Goal: Task Accomplishment & Management: Manage account settings

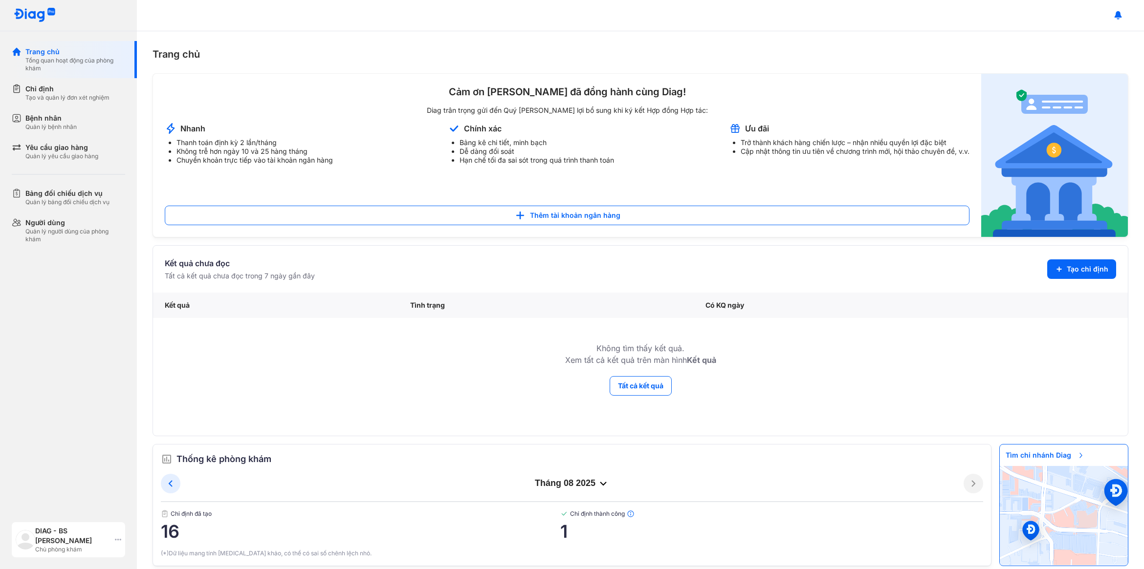
click at [89, 543] on div "DIAG - BS [PERSON_NAME]" at bounding box center [73, 536] width 76 height 20
click at [97, 504] on div "Đăng xuất" at bounding box center [96, 502] width 156 height 23
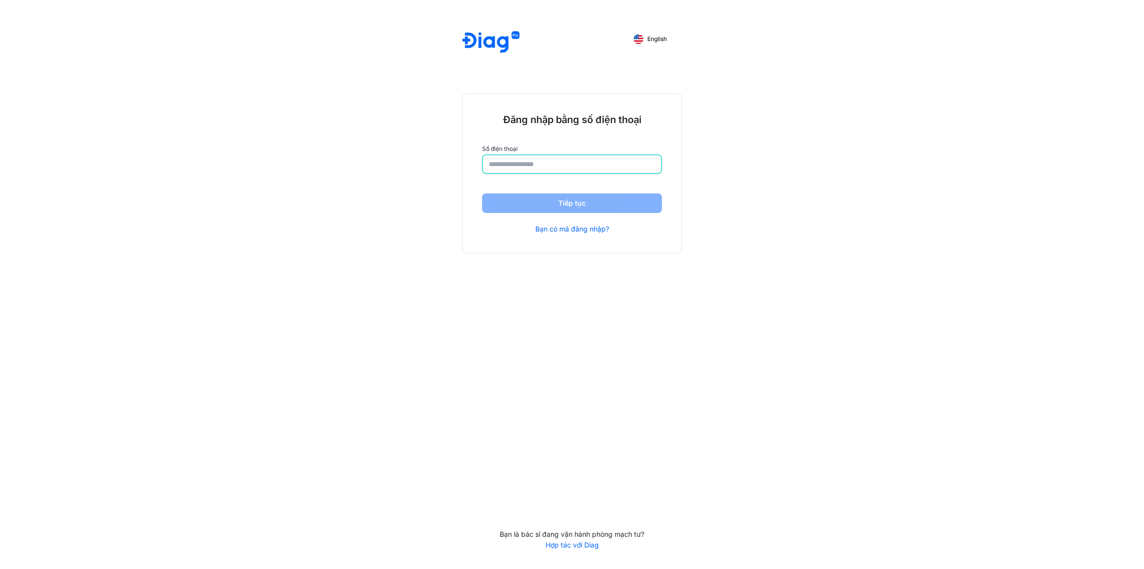
click at [528, 163] on input "number" at bounding box center [572, 164] width 166 height 18
type input "**********"
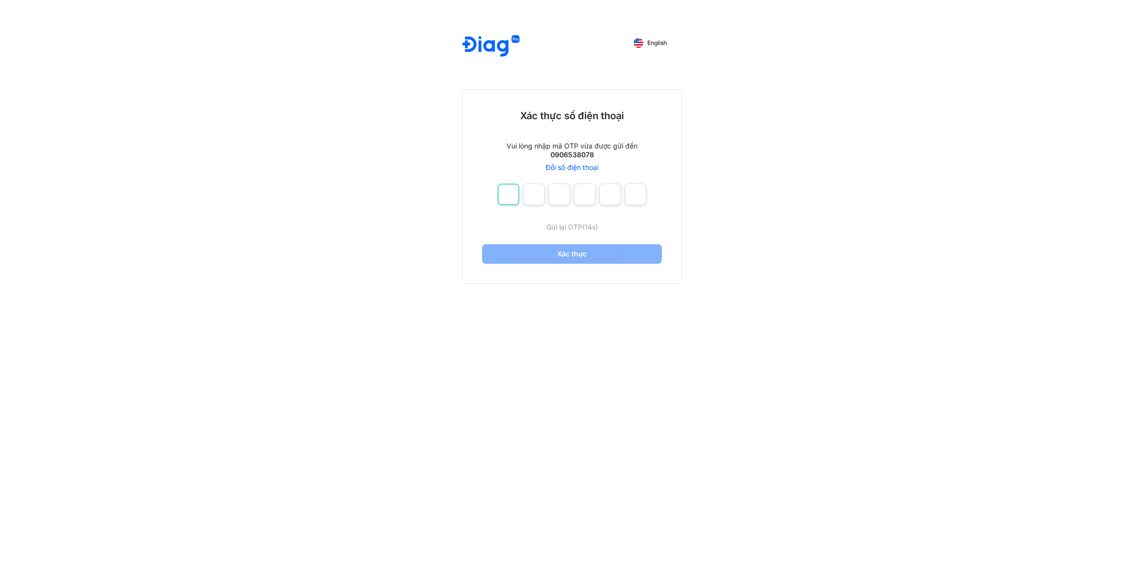
click at [510, 192] on input "number" at bounding box center [508, 195] width 22 height 22
type input "*"
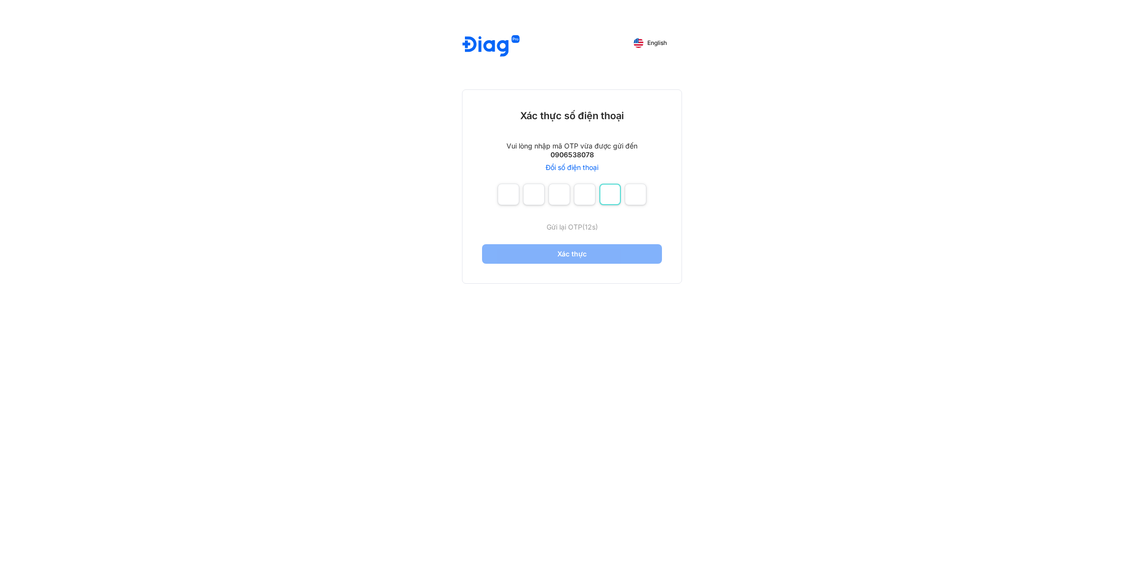
type input "*"
